Goal: Communication & Community: Ask a question

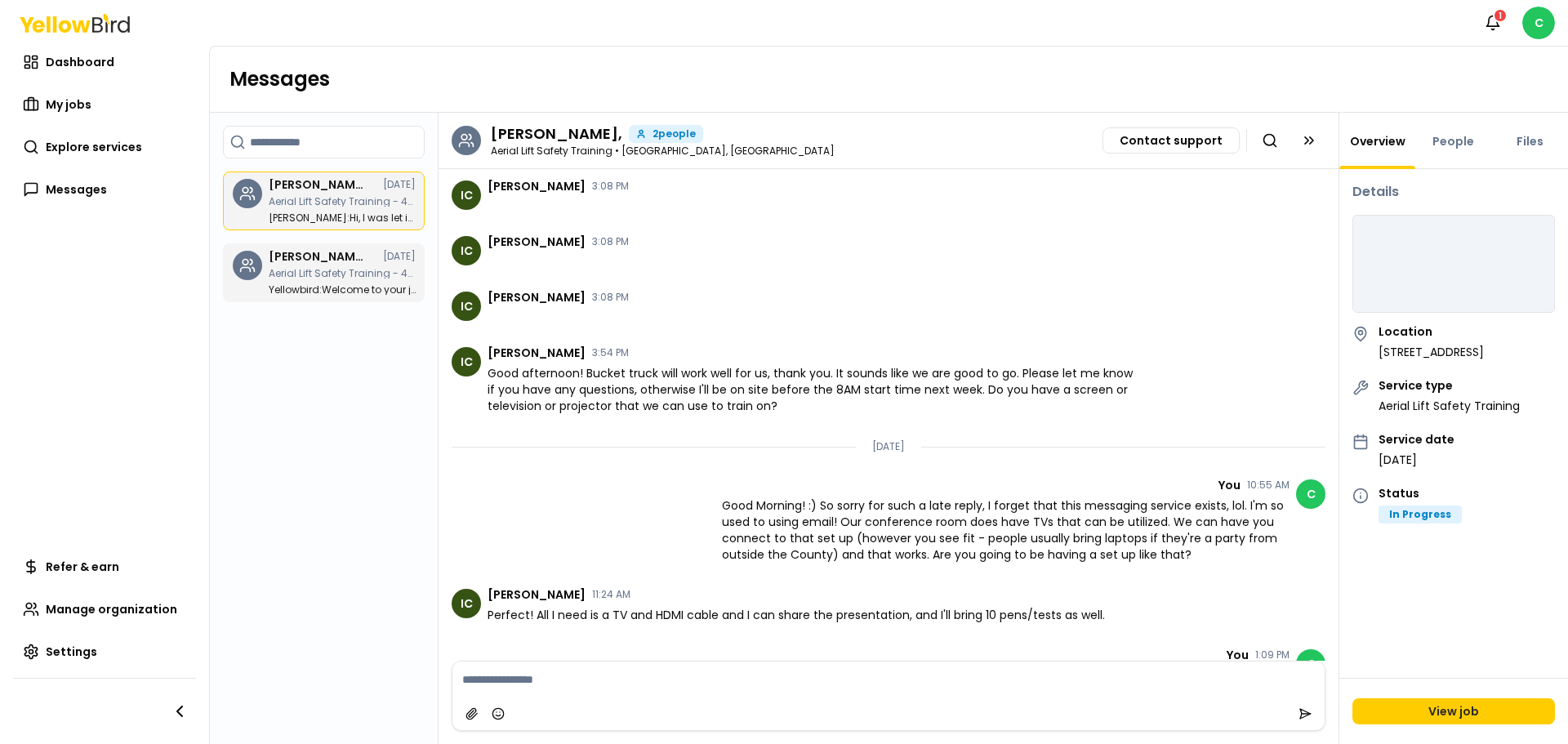
scroll to position [1222, 0]
